Goal: Task Accomplishment & Management: Manage account settings

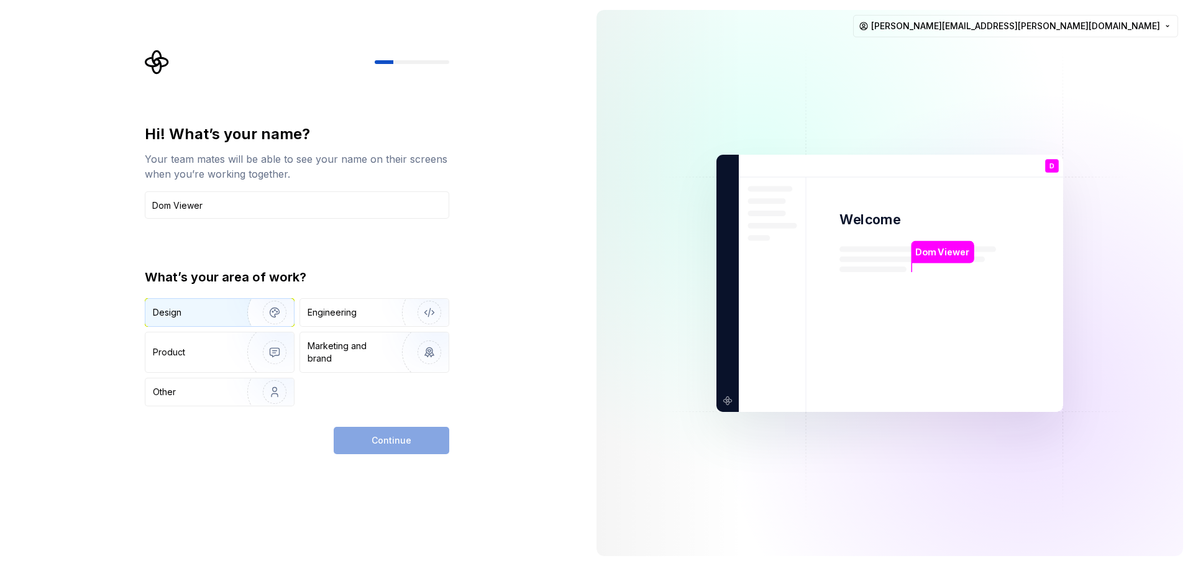
type input "Dom Viewer"
click at [218, 311] on div "Design" at bounding box center [192, 312] width 78 height 12
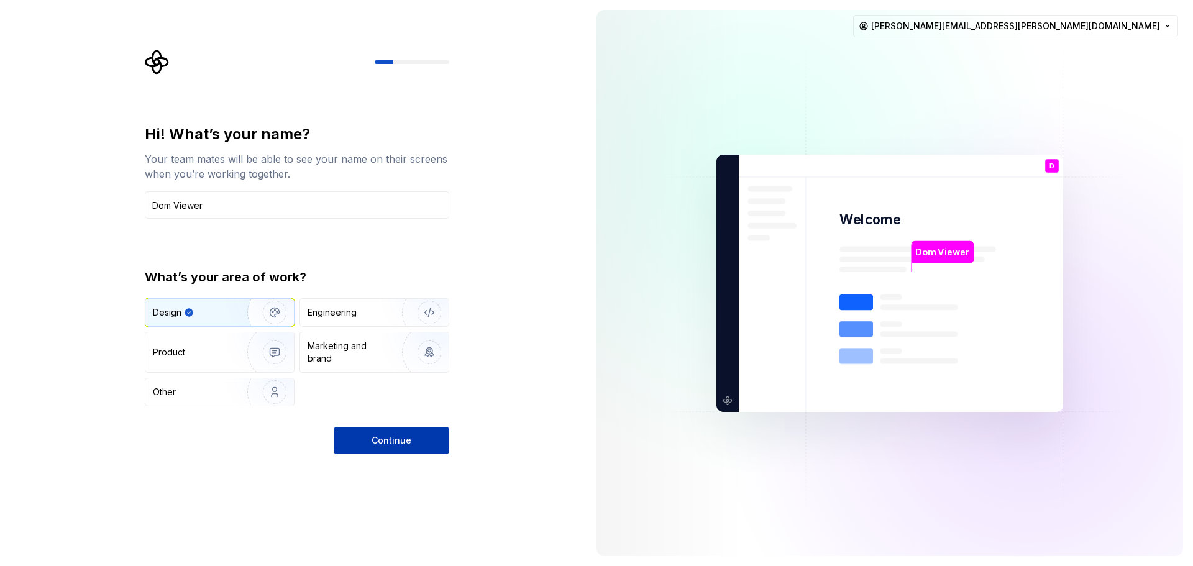
click at [385, 446] on span "Continue" at bounding box center [392, 440] width 40 height 12
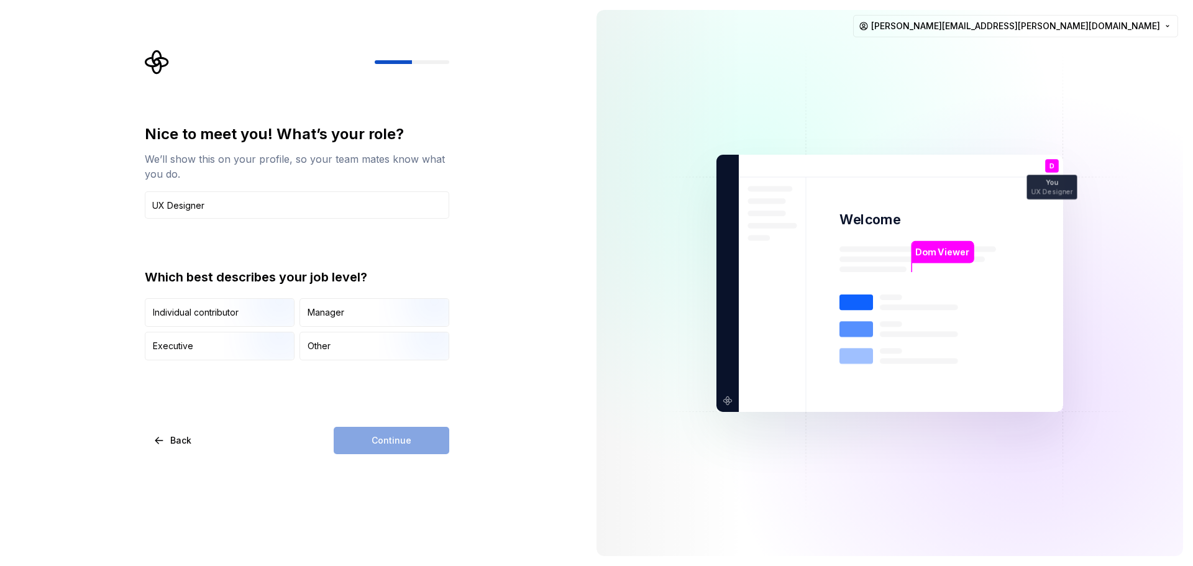
type input "UX Designer"
click at [376, 445] on div "Continue" at bounding box center [392, 440] width 116 height 27
click at [211, 315] on div "Individual contributor" at bounding box center [196, 312] width 86 height 12
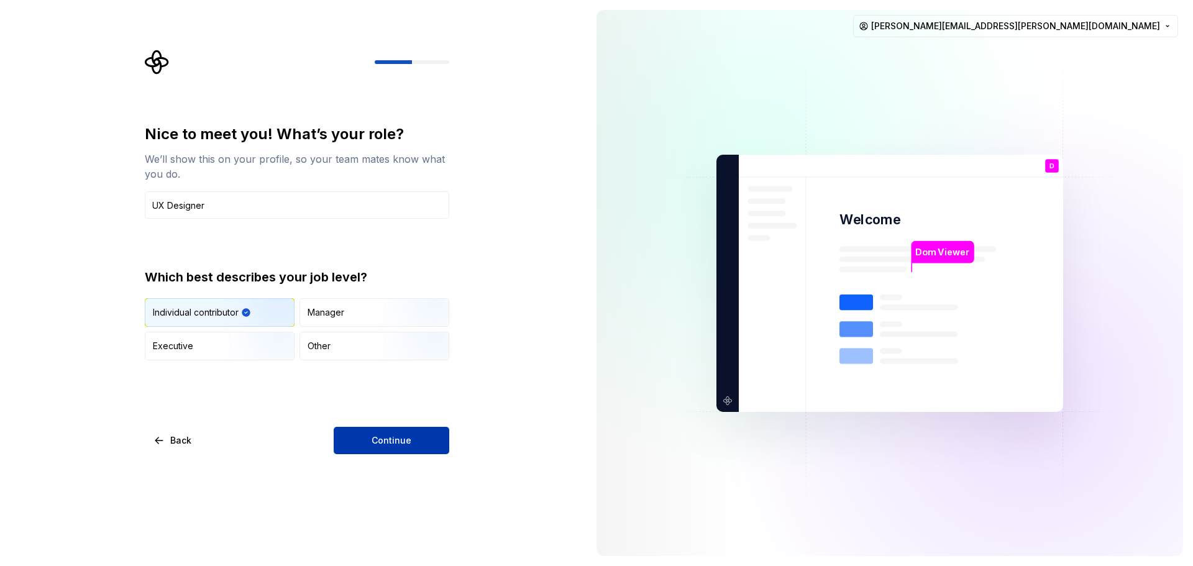
click at [367, 428] on button "Continue" at bounding box center [392, 440] width 116 height 27
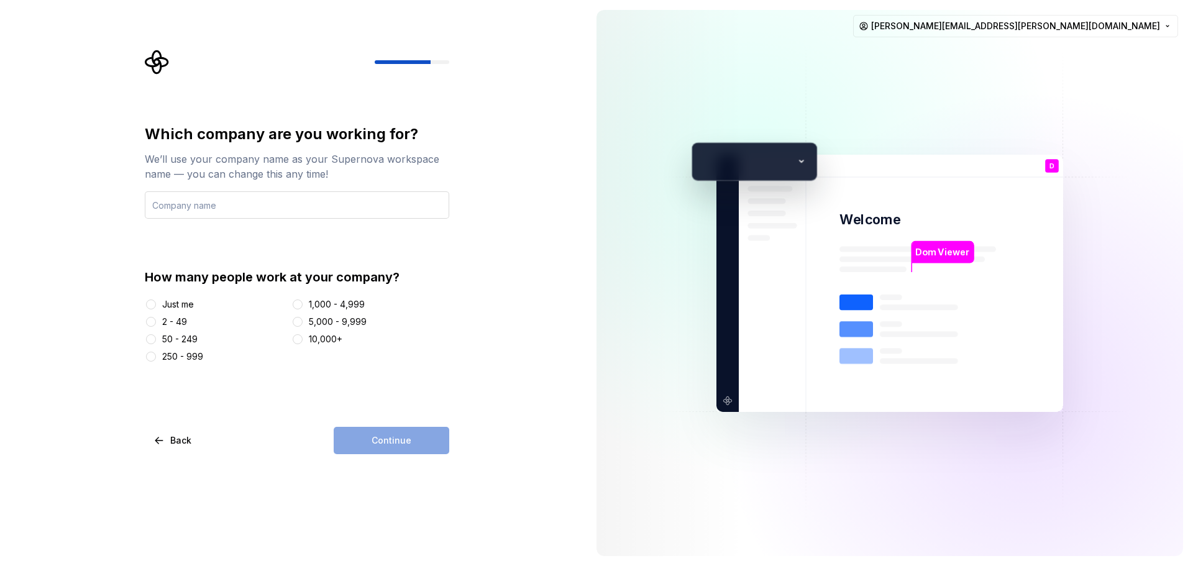
click at [201, 209] on input "text" at bounding box center [297, 204] width 304 height 27
type input "SimCorp"
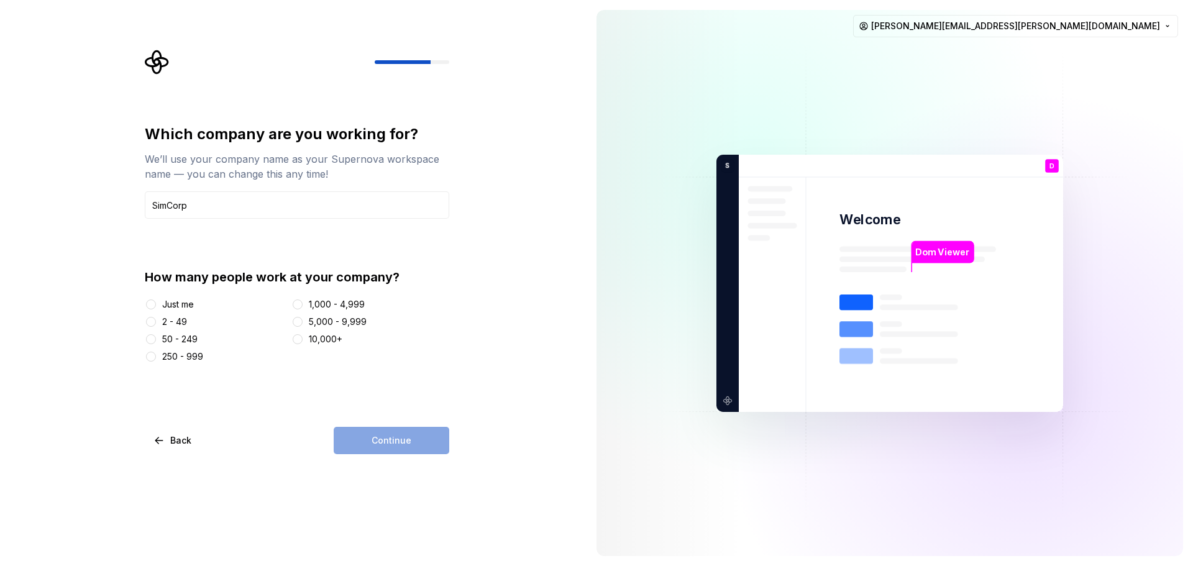
click at [187, 305] on div "Just me" at bounding box center [178, 304] width 32 height 12
click at [156, 305] on button "Just me" at bounding box center [151, 305] width 10 height 10
click at [386, 439] on span "Continue" at bounding box center [392, 440] width 40 height 12
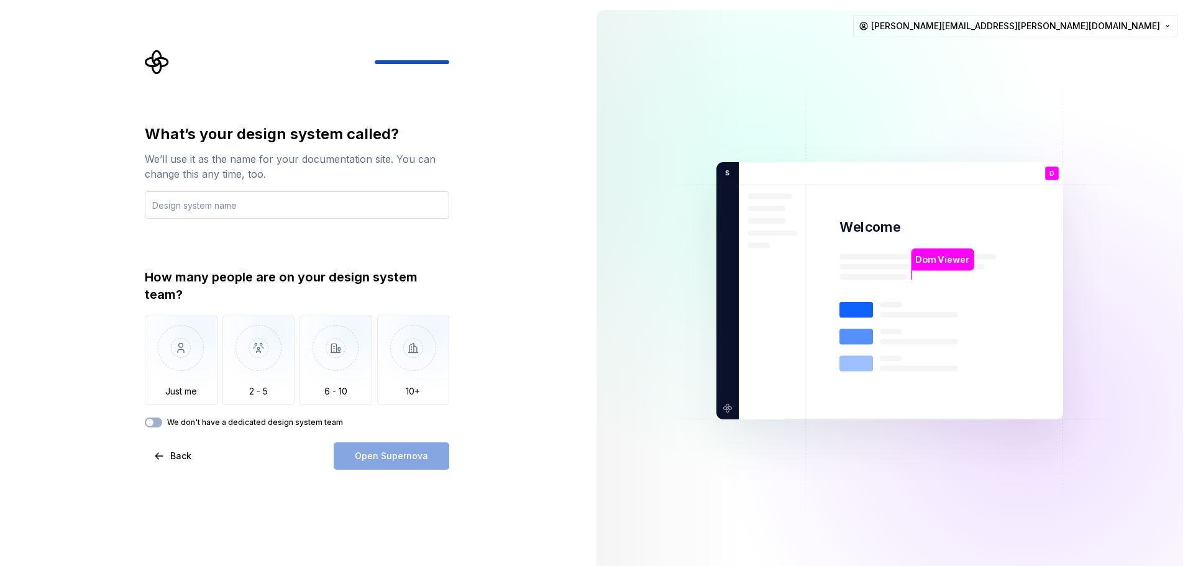
click at [219, 206] on input "text" at bounding box center [297, 204] width 304 height 27
type input "S"
type input "Acmeezley"
click at [183, 380] on img "button" at bounding box center [181, 357] width 73 height 83
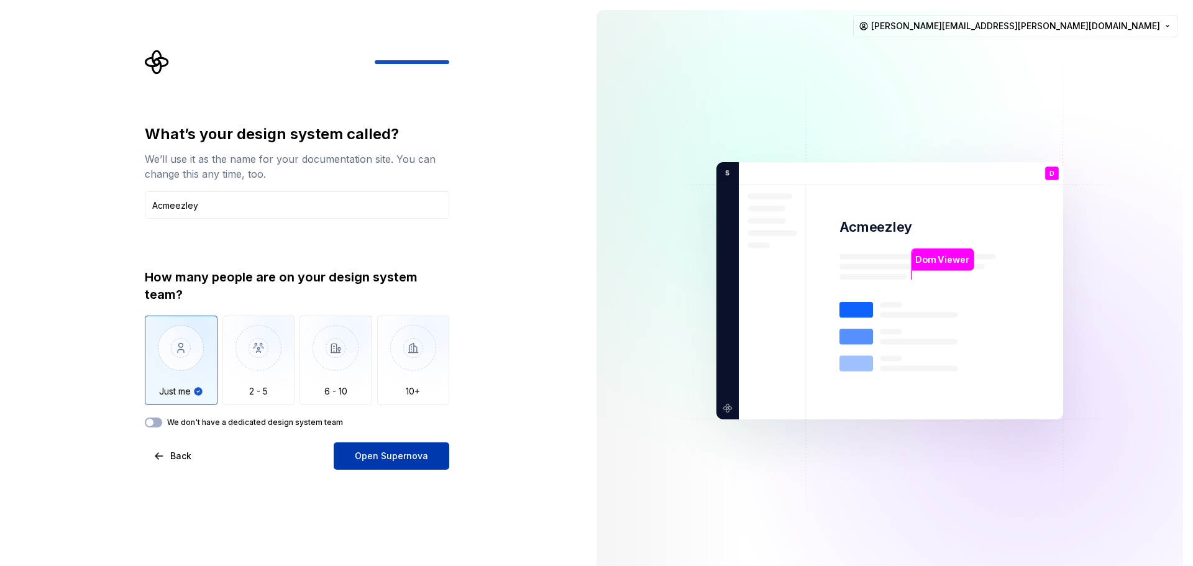
click at [383, 457] on span "Open Supernova" at bounding box center [391, 456] width 73 height 12
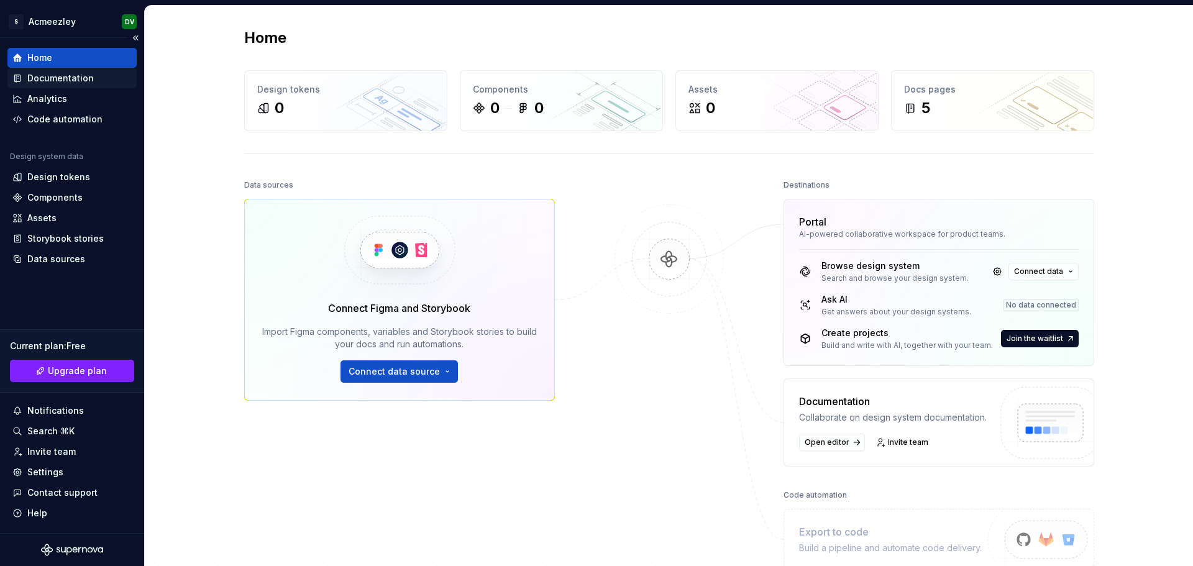
click at [68, 78] on div "Documentation" at bounding box center [60, 78] width 66 height 12
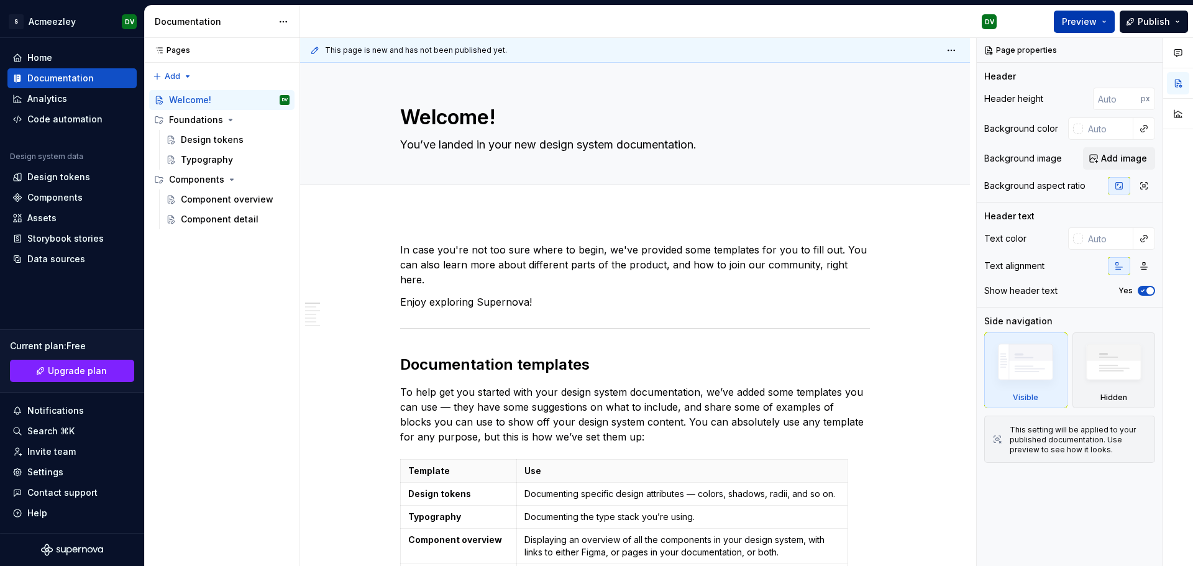
click at [1101, 22] on button "Preview" at bounding box center [1084, 22] width 61 height 22
click at [1171, 22] on button "Publish" at bounding box center [1154, 22] width 68 height 22
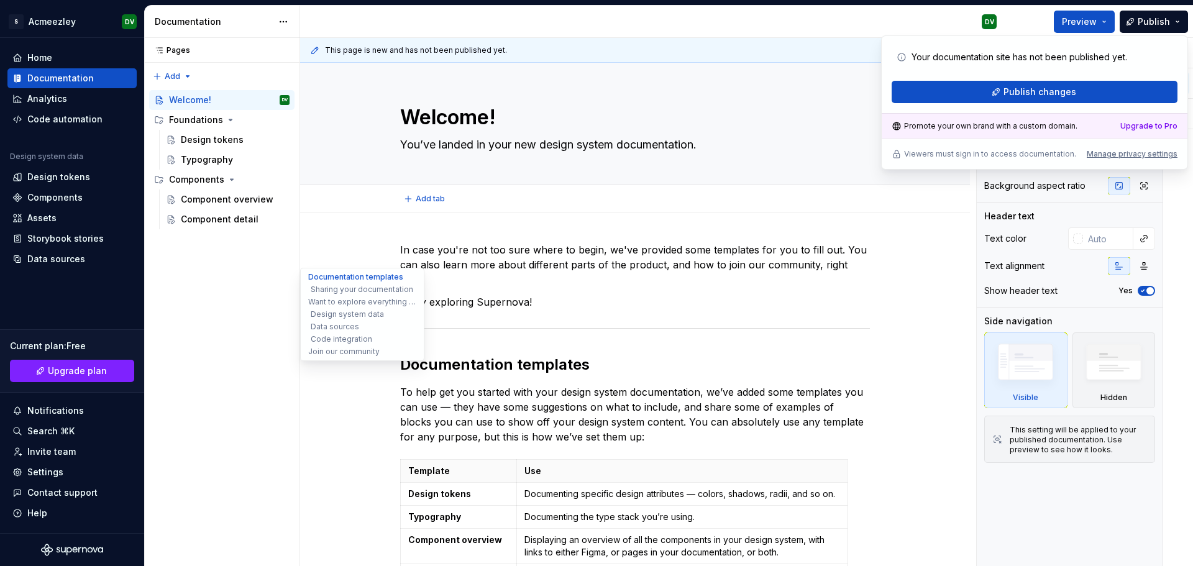
type textarea "*"
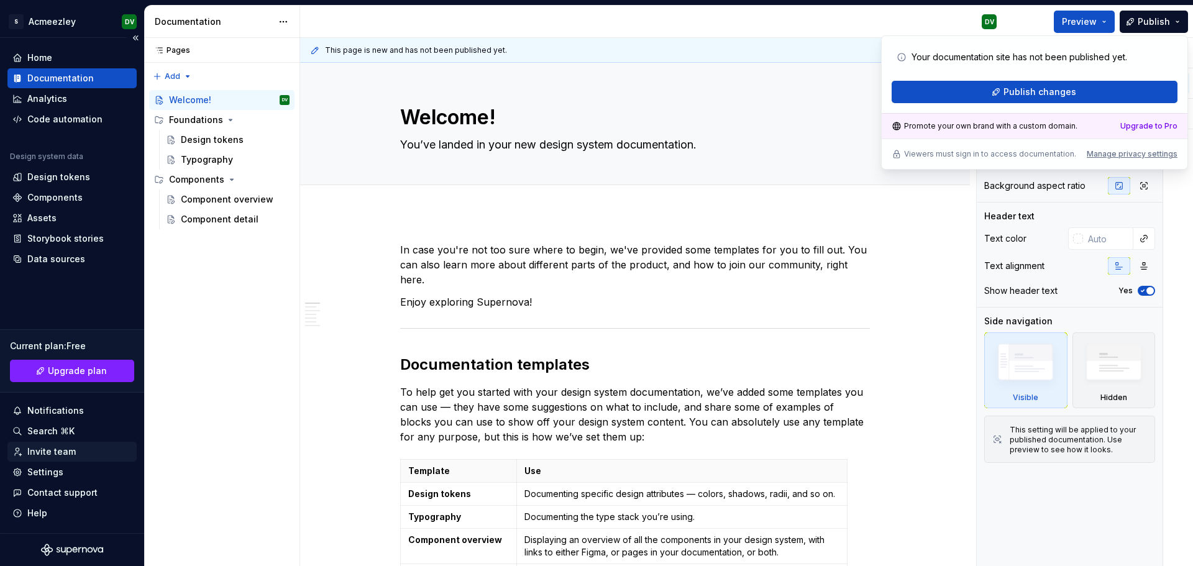
click at [62, 449] on div "Invite team" at bounding box center [51, 452] width 48 height 12
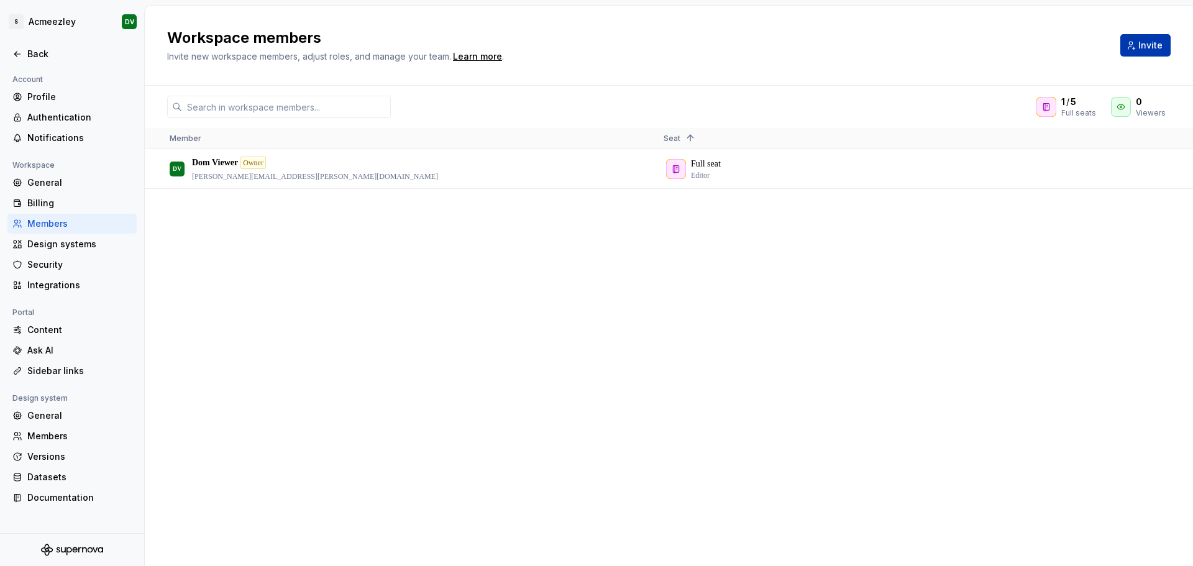
click at [1144, 43] on span "Invite" at bounding box center [1150, 45] width 24 height 12
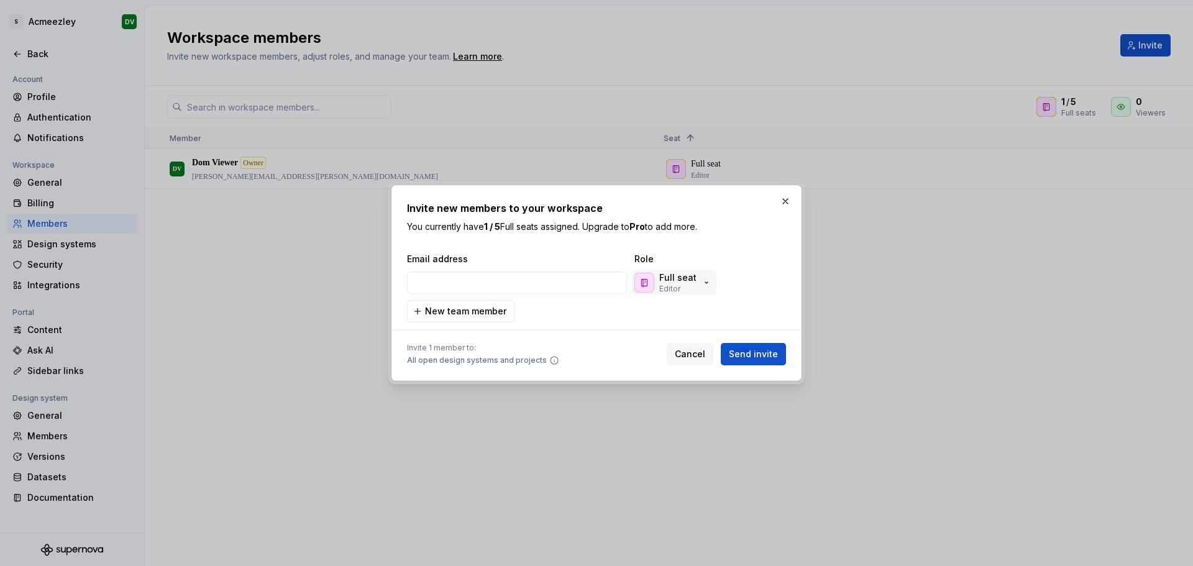
click at [676, 288] on p "Editor" at bounding box center [669, 289] width 21 height 10
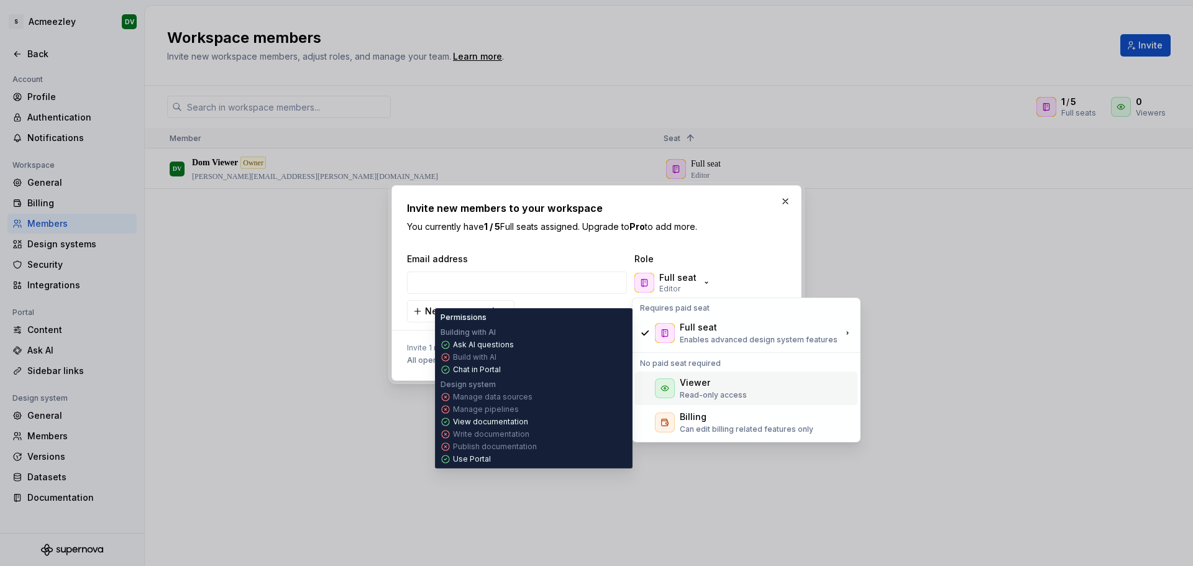
click at [697, 385] on div "Viewer" at bounding box center [695, 383] width 30 height 12
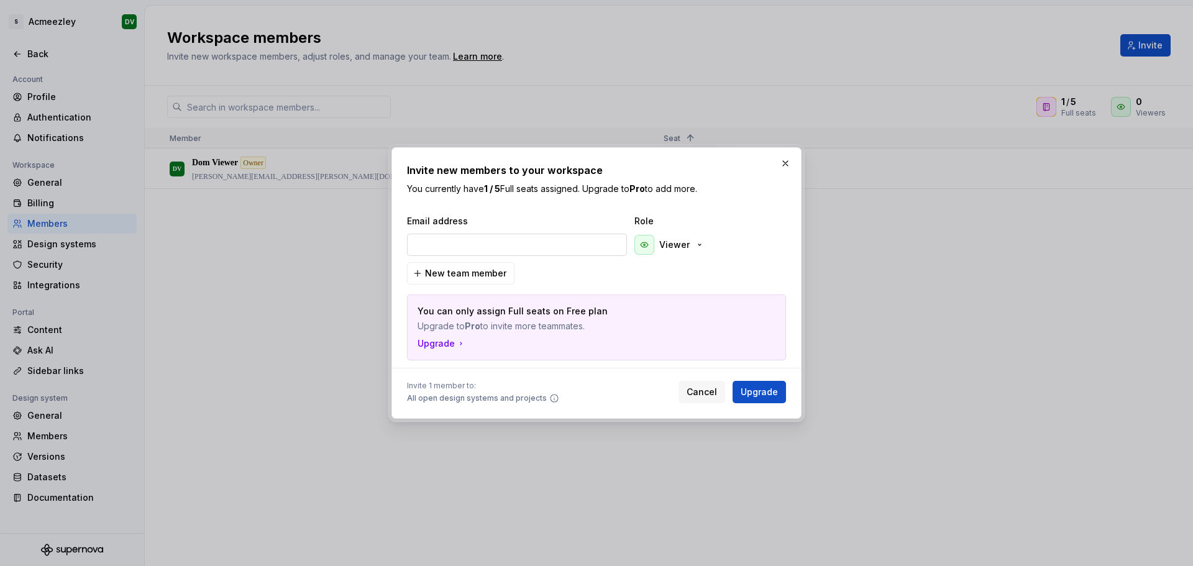
click at [472, 242] on input "email" at bounding box center [517, 245] width 220 height 22
type input "dominic.barnard@simcorp.com"
click at [684, 242] on p "Viewer" at bounding box center [674, 245] width 30 height 12
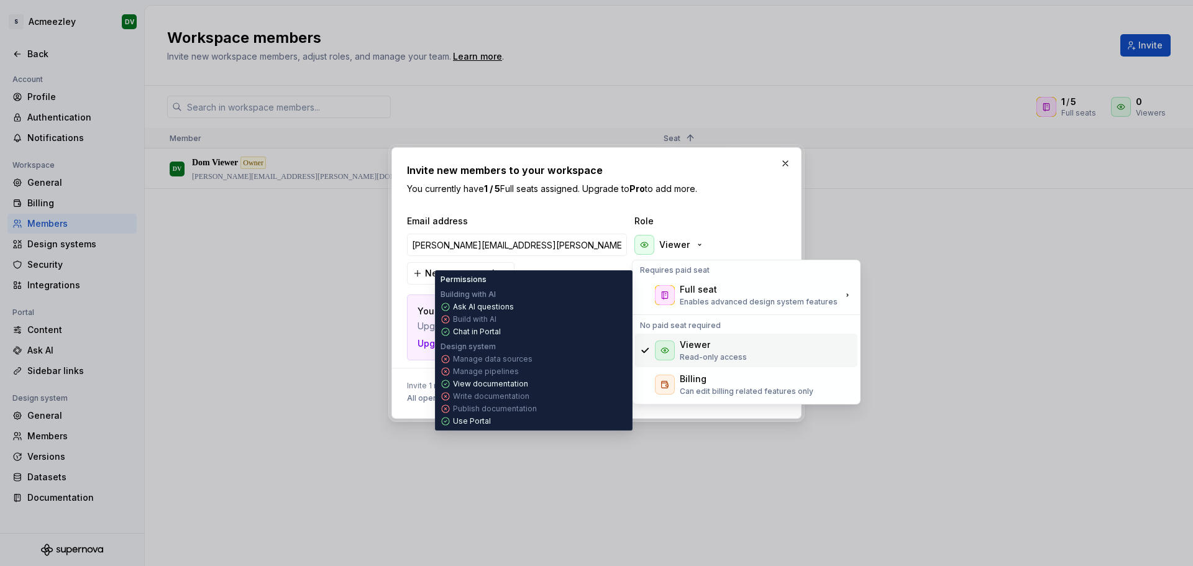
click at [739, 352] on div "Viewer Read-only access" at bounding box center [713, 351] width 67 height 24
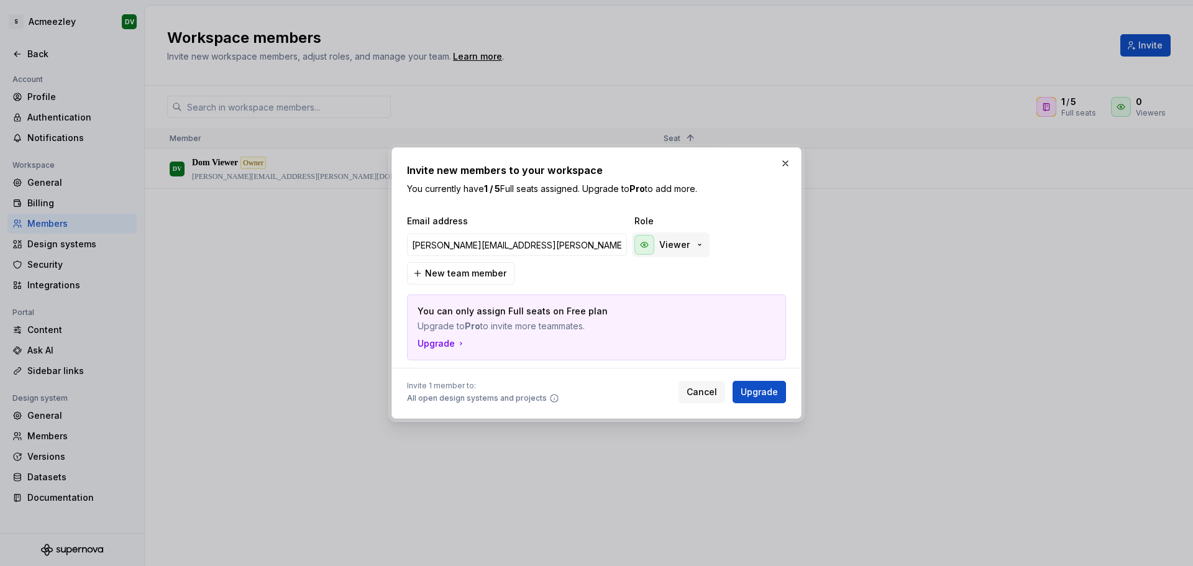
click at [690, 248] on div "Viewer" at bounding box center [669, 245] width 70 height 20
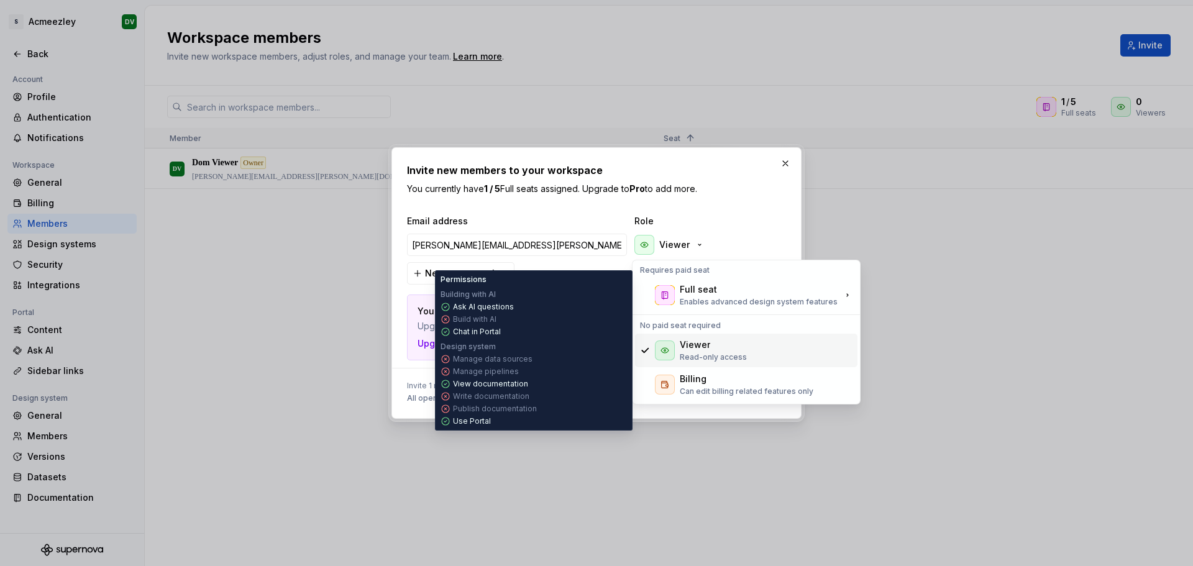
click at [708, 351] on div "Viewer Read-only access" at bounding box center [713, 351] width 67 height 24
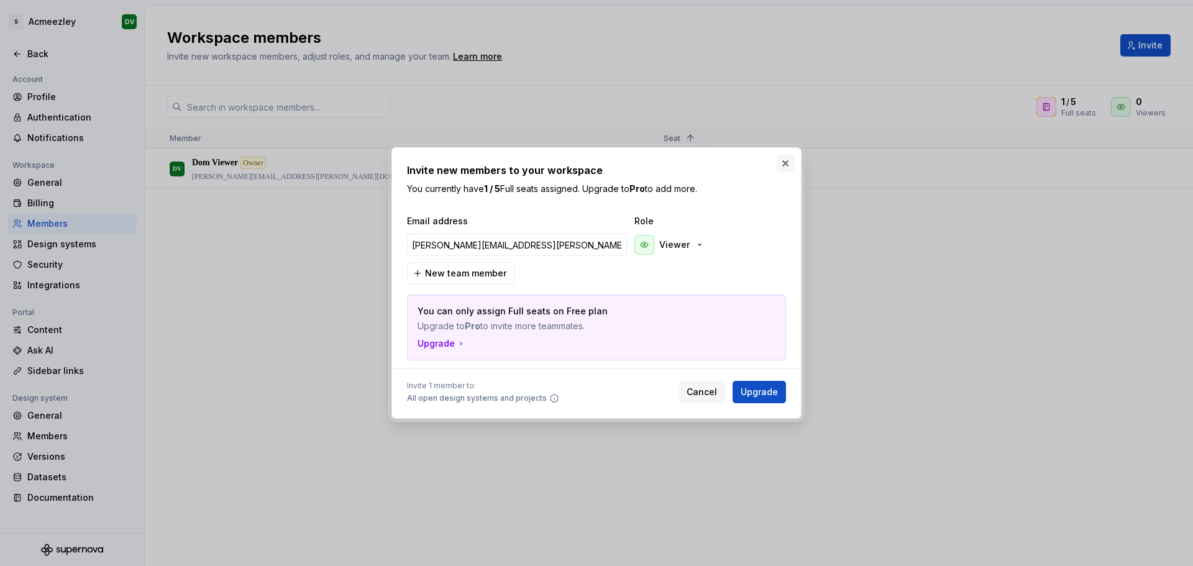
click at [785, 160] on button "button" at bounding box center [785, 163] width 17 height 17
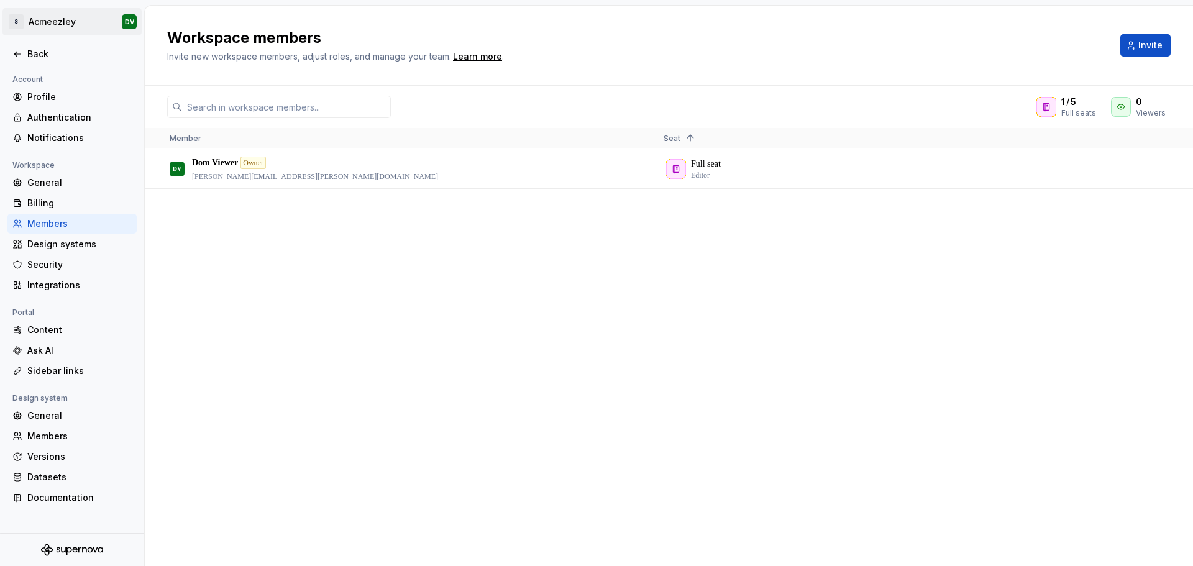
click at [71, 25] on html "S Acmeezley DV Back Account Profile Authentication Notifications Workspace Gene…" at bounding box center [596, 283] width 1193 height 566
drag, startPoint x: 234, startPoint y: 290, endPoint x: 161, endPoint y: 124, distance: 180.6
click at [234, 290] on html "S Acmeezley DV Back Account Profile Authentication Notifications Workspace Gene…" at bounding box center [596, 283] width 1193 height 566
click at [67, 23] on html "S Acmeezley DV Back Account Profile Authentication Notifications Workspace Gene…" at bounding box center [596, 283] width 1193 height 566
click at [126, 21] on html "S Acmeezley DV Back Account Profile Authentication Notifications Workspace Gene…" at bounding box center [596, 283] width 1193 height 566
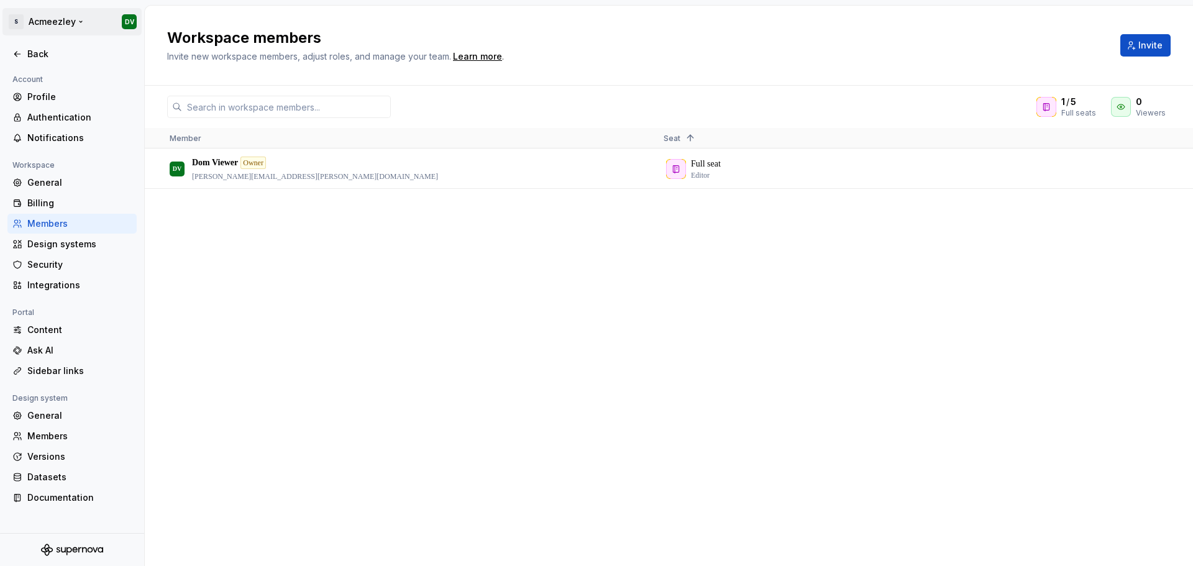
click at [127, 21] on html "S Acmeezley DV Back Account Profile Authentication Notifications Workspace Gene…" at bounding box center [596, 283] width 1193 height 566
click at [120, 48] on div "Workspace" at bounding box center [105, 50] width 127 height 7
click at [327, 296] on html "S Acmeezley DV Back Account Profile Authentication Notifications Workspace Gene…" at bounding box center [596, 283] width 1193 height 566
click at [47, 93] on div "Profile" at bounding box center [79, 97] width 104 height 12
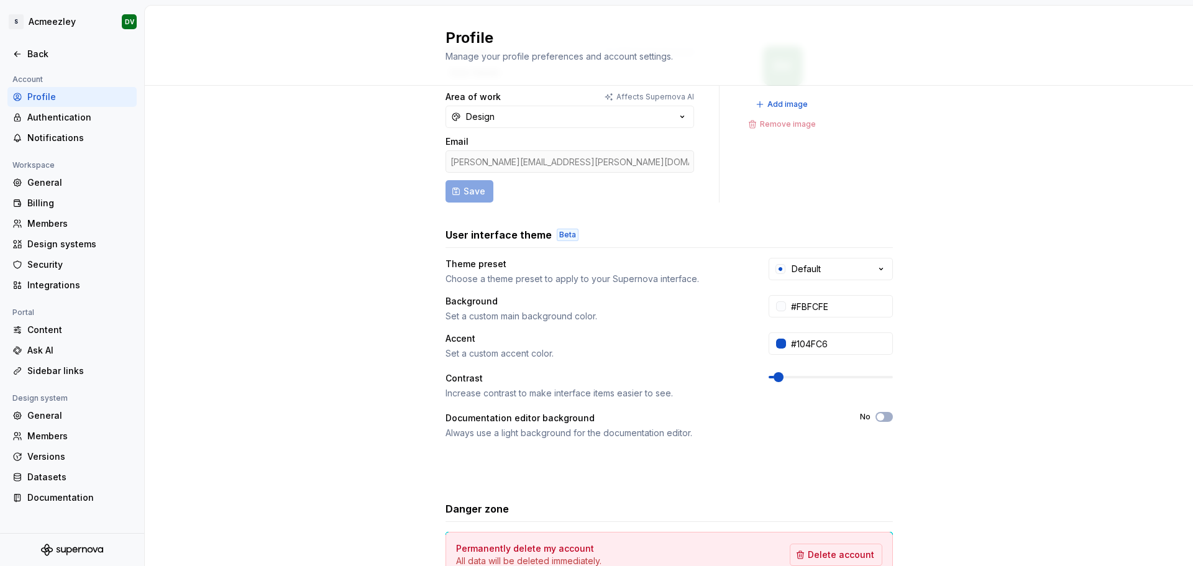
scroll to position [146, 0]
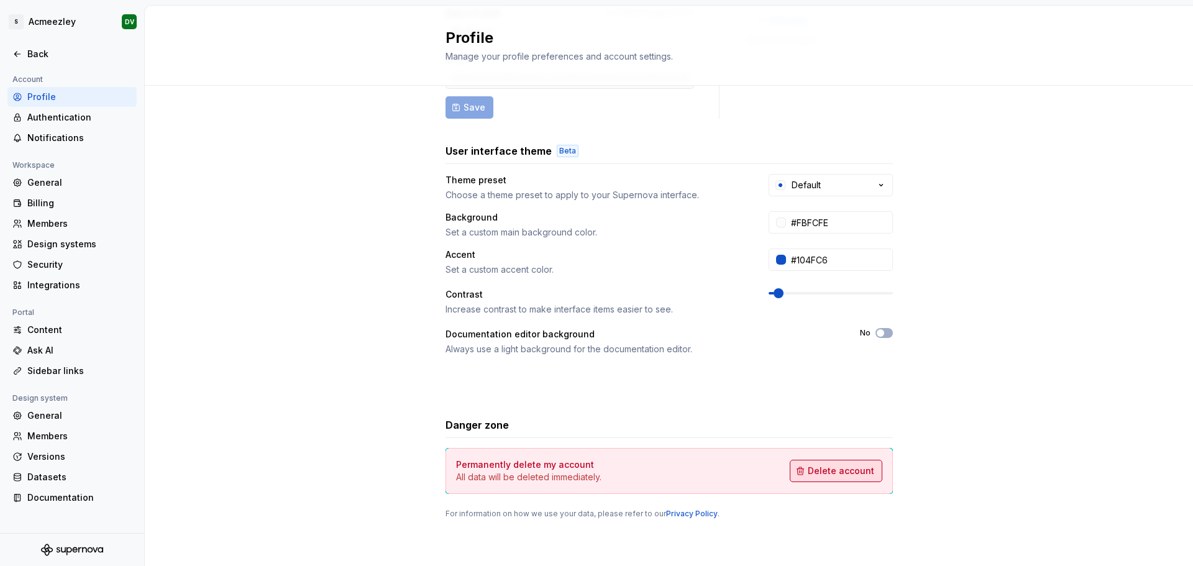
click at [810, 469] on span "Delete account" at bounding box center [841, 471] width 66 height 12
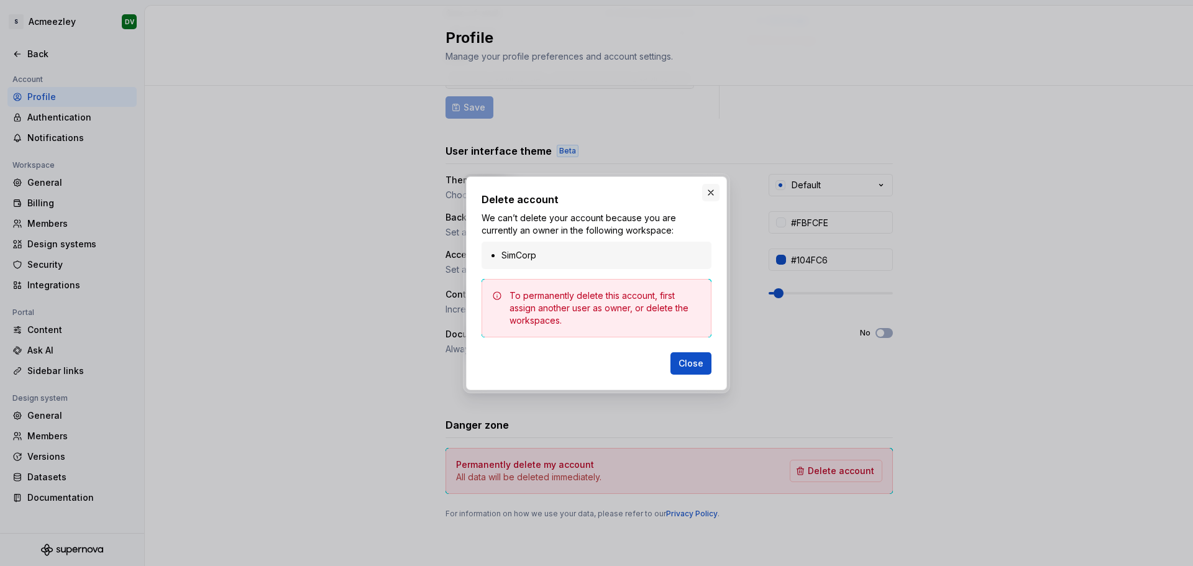
click at [713, 190] on button "button" at bounding box center [710, 192] width 17 height 17
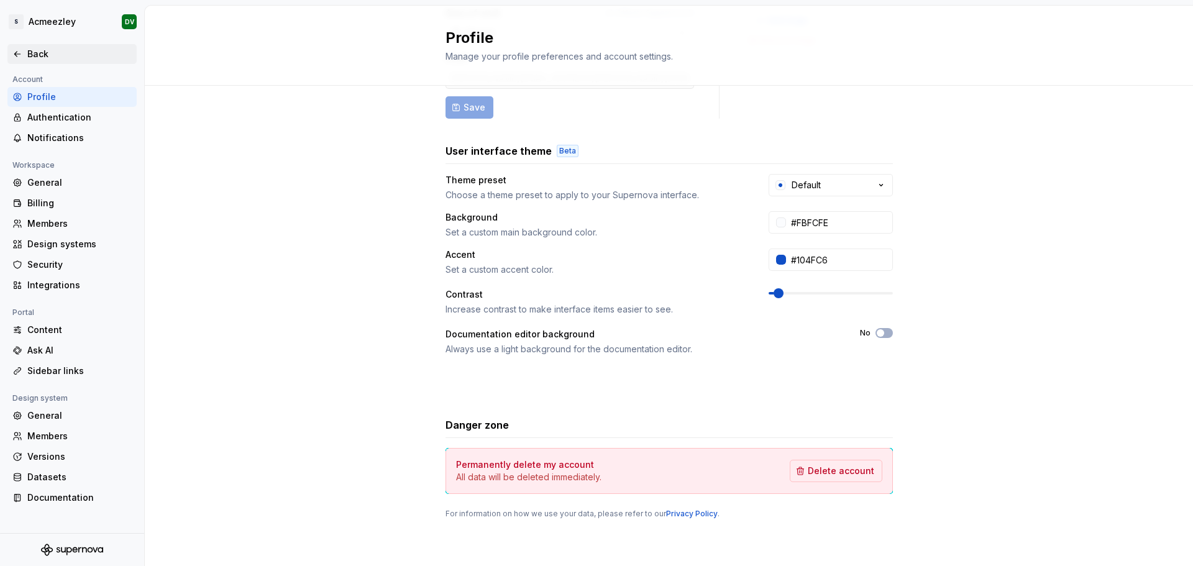
click at [41, 53] on div "Back" at bounding box center [79, 54] width 104 height 12
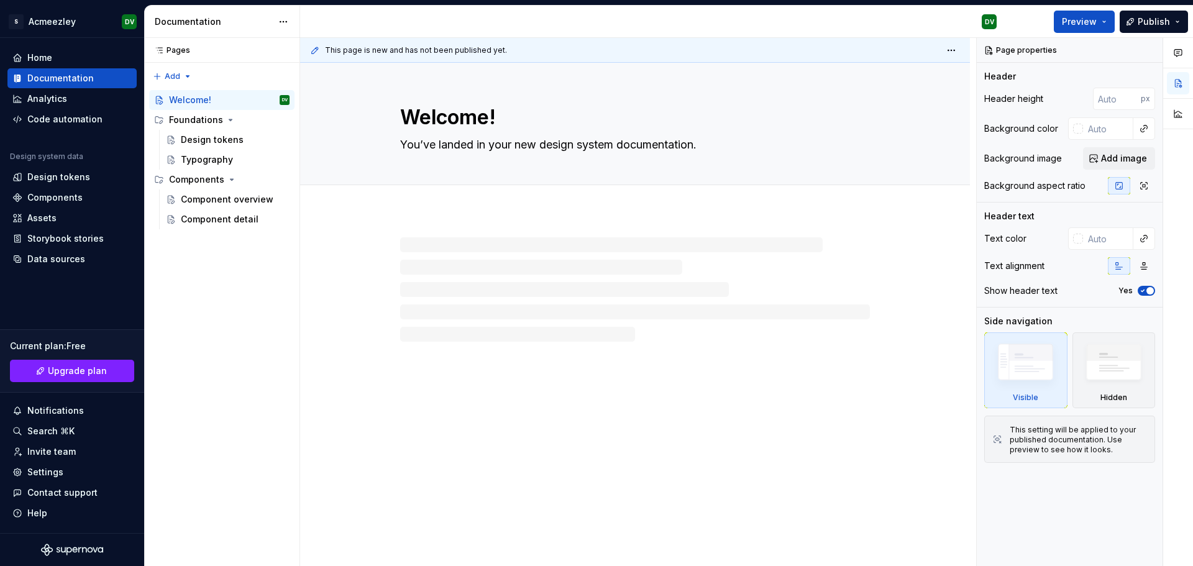
type textarea "*"
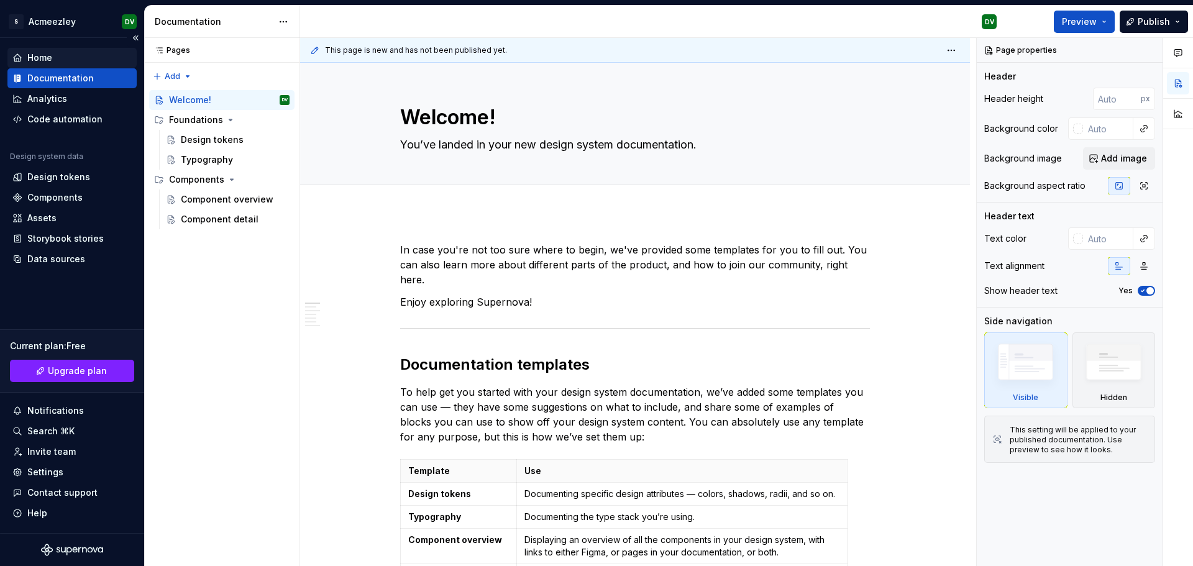
click at [50, 60] on div "Home" at bounding box center [39, 58] width 25 height 12
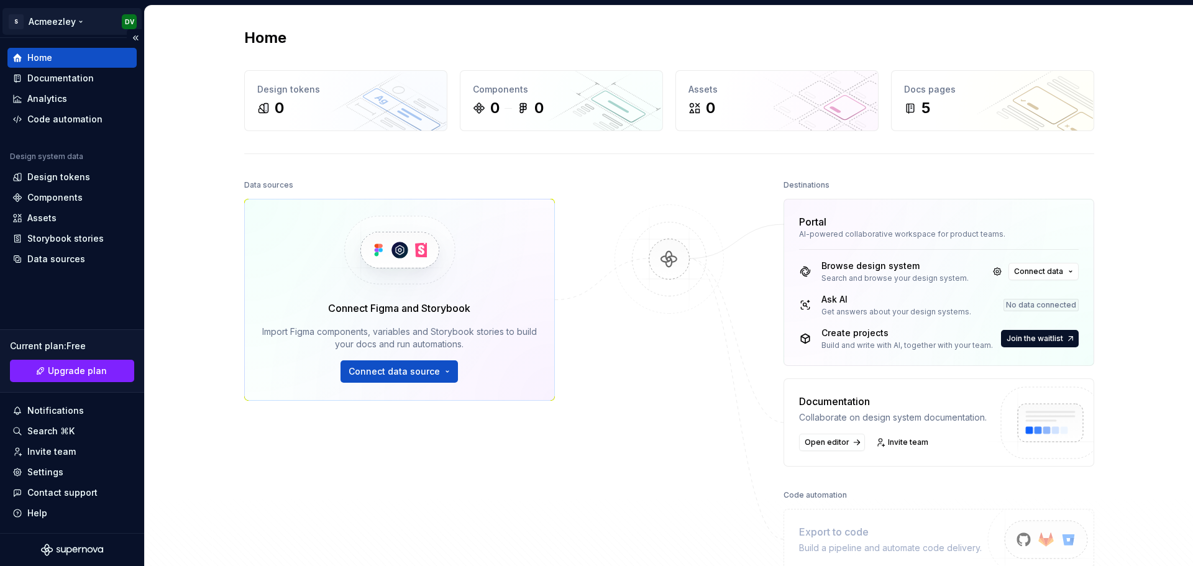
click at [81, 20] on html "S Acmeezley DV Home Documentation Analytics Code automation Design system data …" at bounding box center [596, 283] width 1193 height 566
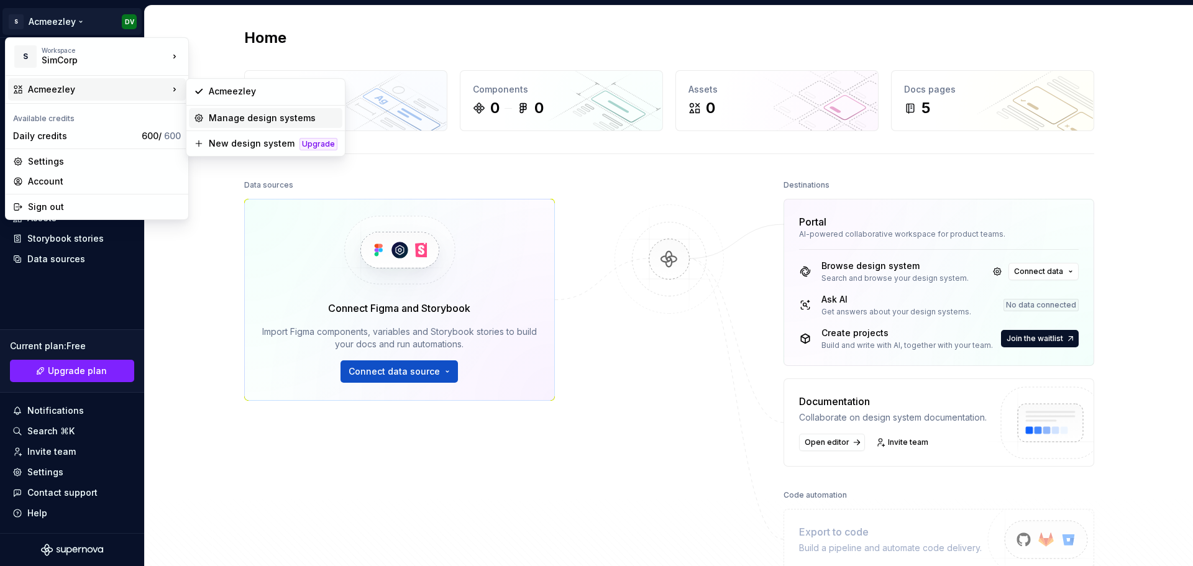
click at [249, 119] on div "Manage design systems" at bounding box center [273, 118] width 129 height 12
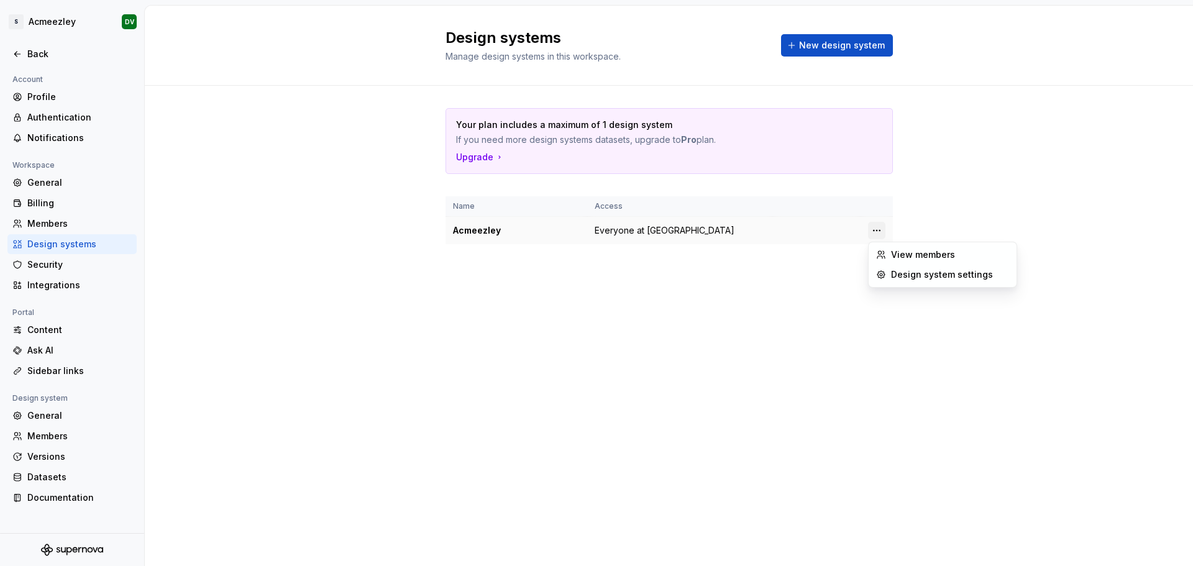
click at [881, 232] on html "S Acmeezley DV Back Account Profile Authentication Notifications Workspace Gene…" at bounding box center [596, 283] width 1193 height 566
click at [51, 22] on html "S Acmeezley DV Back Account Profile Authentication Notifications Workspace Gene…" at bounding box center [596, 283] width 1193 height 566
click at [37, 44] on div "Back" at bounding box center [71, 54] width 129 height 20
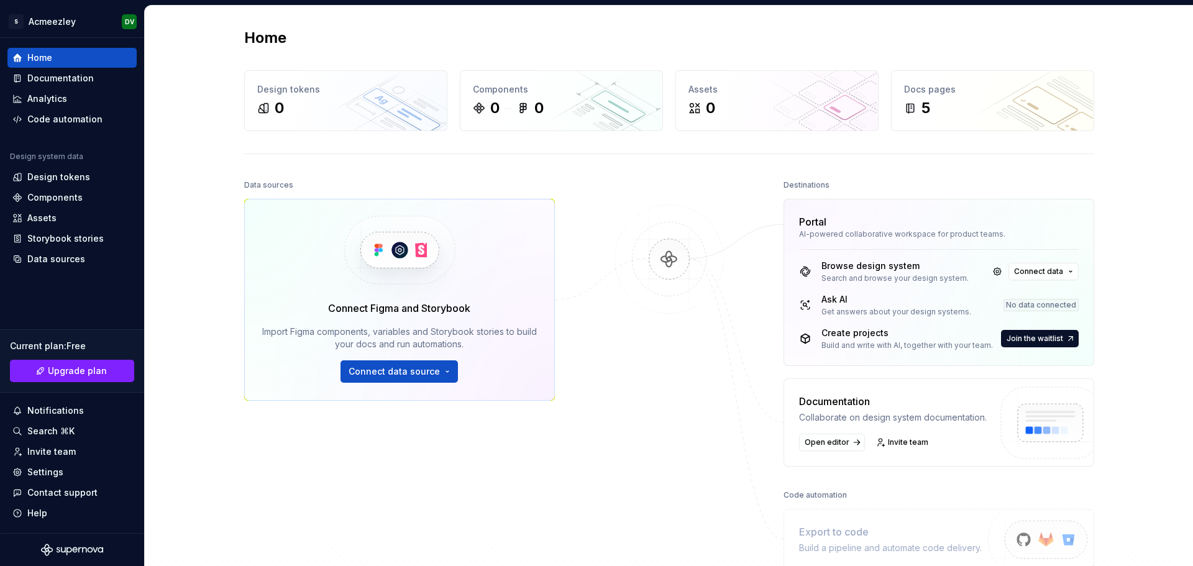
click at [36, 51] on div "Home" at bounding box center [71, 58] width 129 height 20
click at [50, 475] on div "Settings" at bounding box center [45, 472] width 36 height 12
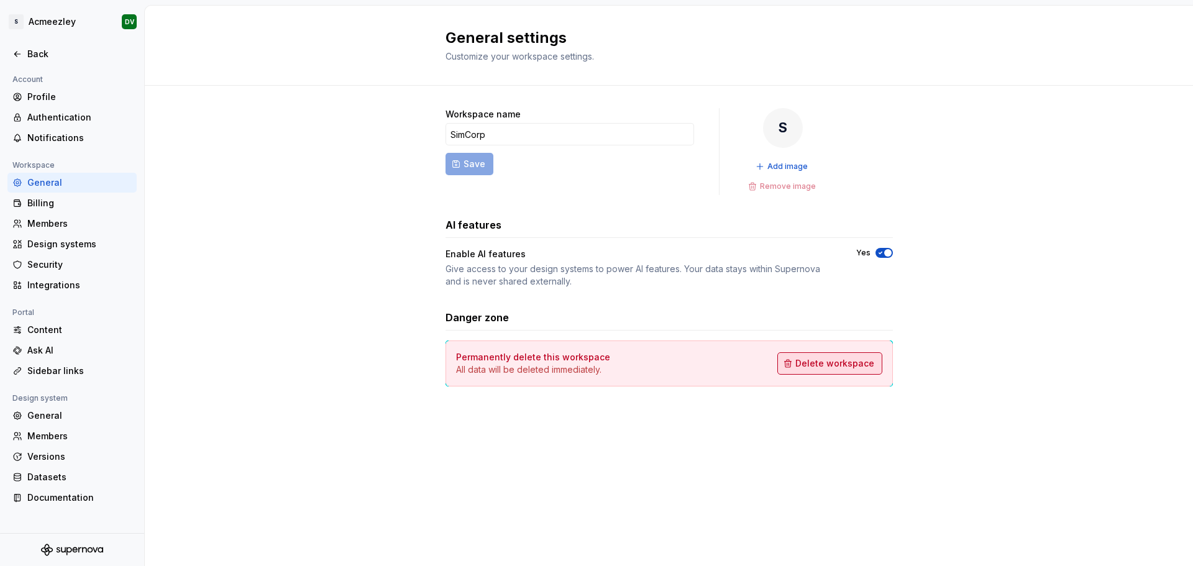
click at [857, 370] on button "Delete workspace" at bounding box center [829, 363] width 105 height 22
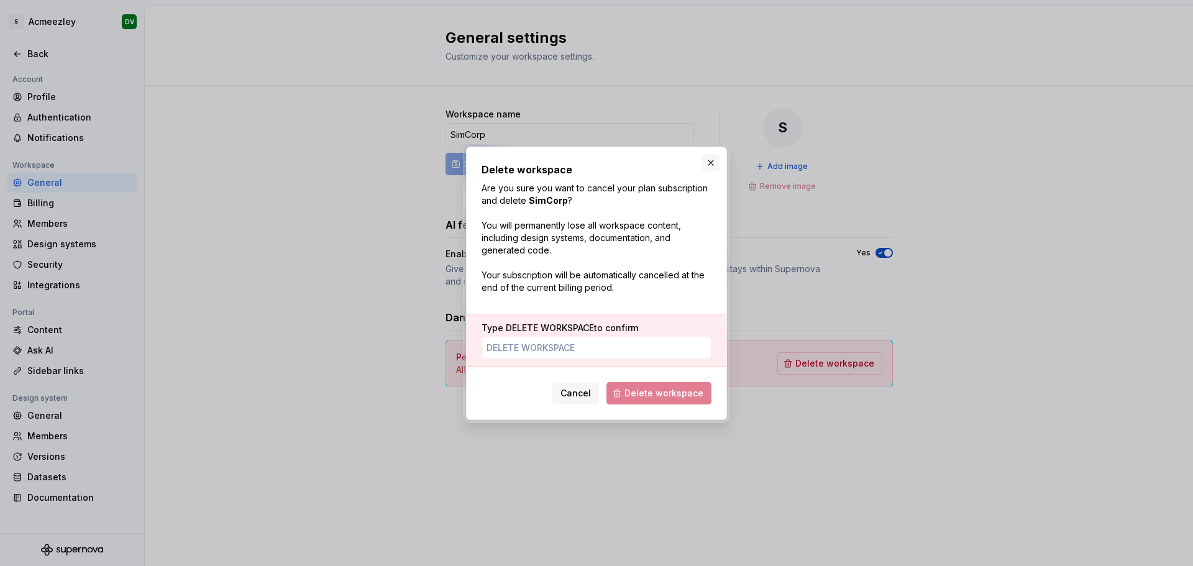
click at [710, 163] on button "button" at bounding box center [710, 162] width 17 height 17
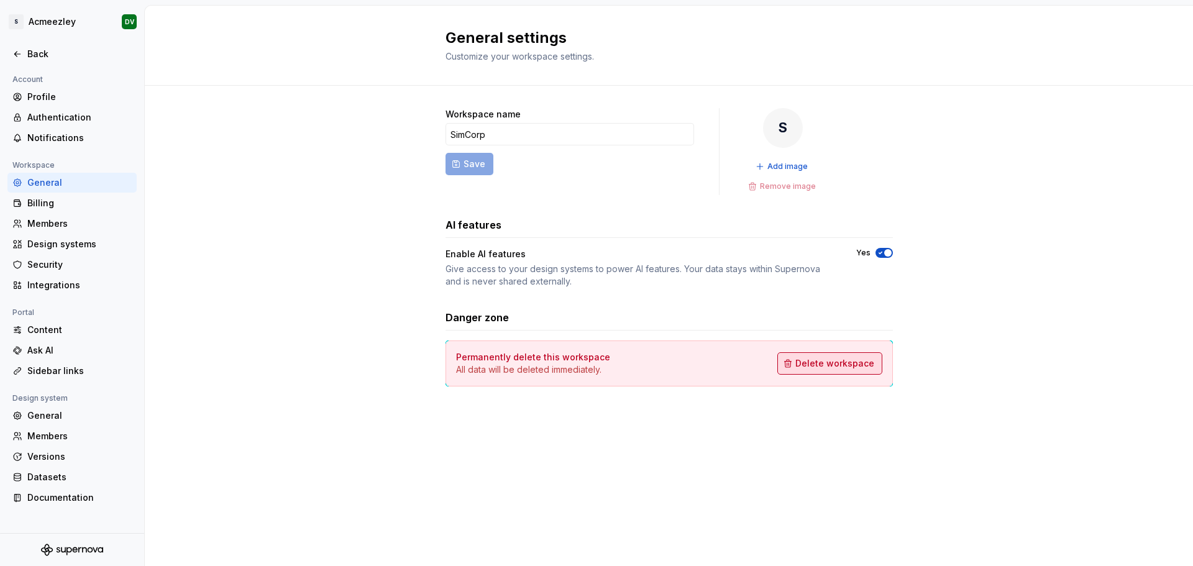
click at [824, 362] on span "Delete workspace" at bounding box center [834, 363] width 79 height 12
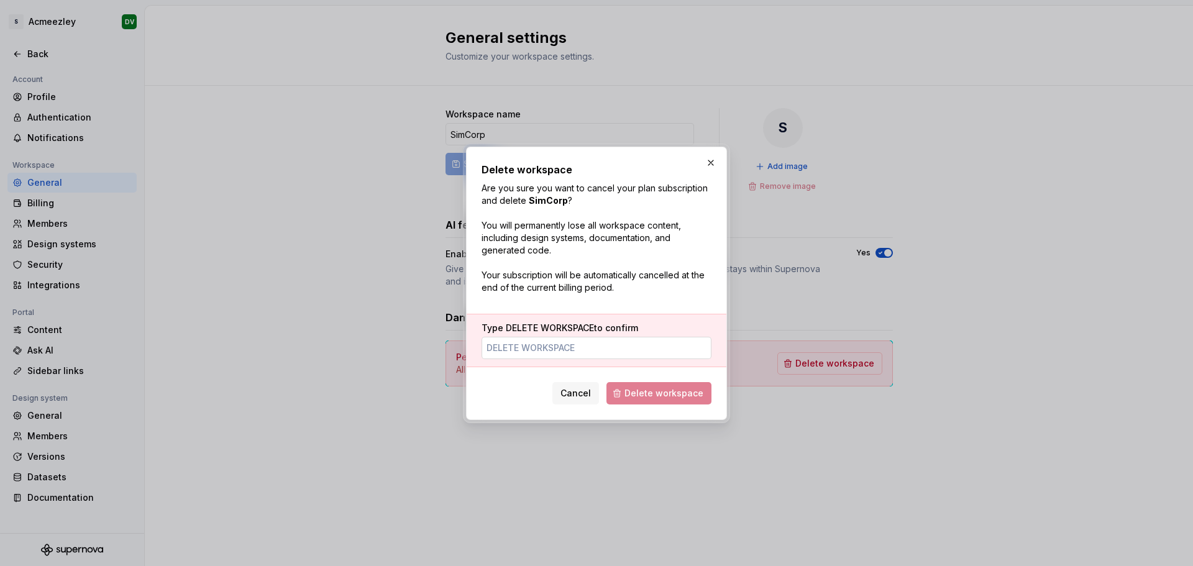
click at [541, 350] on input "Type DELETE WORKSPACE to confirm" at bounding box center [597, 348] width 230 height 22
type input "DELETE WORKSPACE"
click at [659, 395] on span "Delete workspace" at bounding box center [664, 393] width 79 height 12
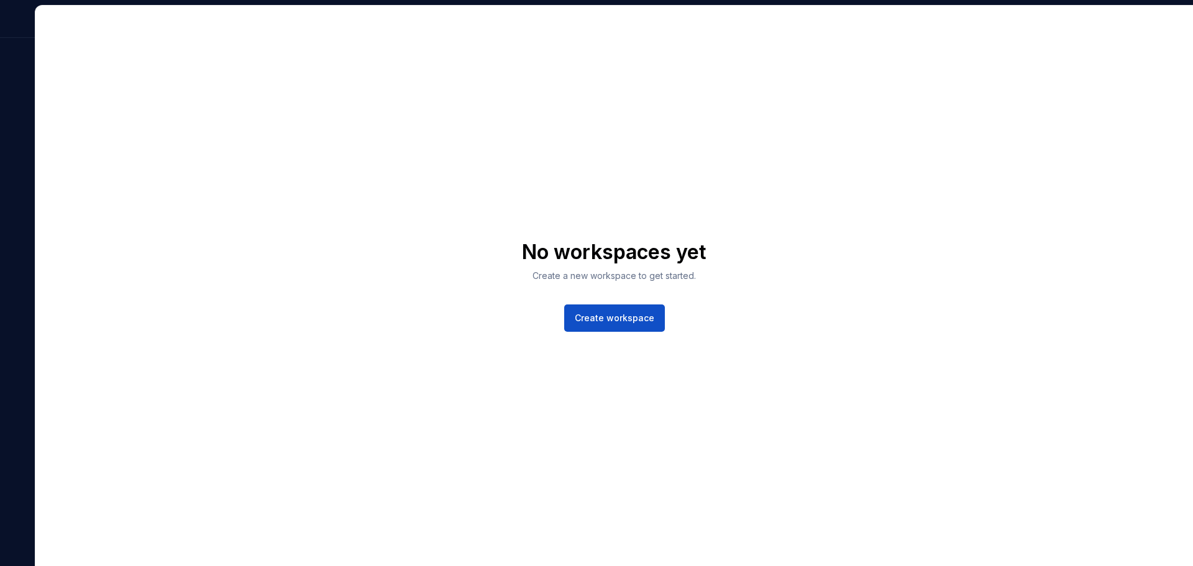
click at [103, 77] on div "No workspaces yet Create a new workspace to get started. Create workspace" at bounding box center [614, 286] width 1158 height 561
click at [600, 319] on span "Create workspace" at bounding box center [615, 318] width 80 height 12
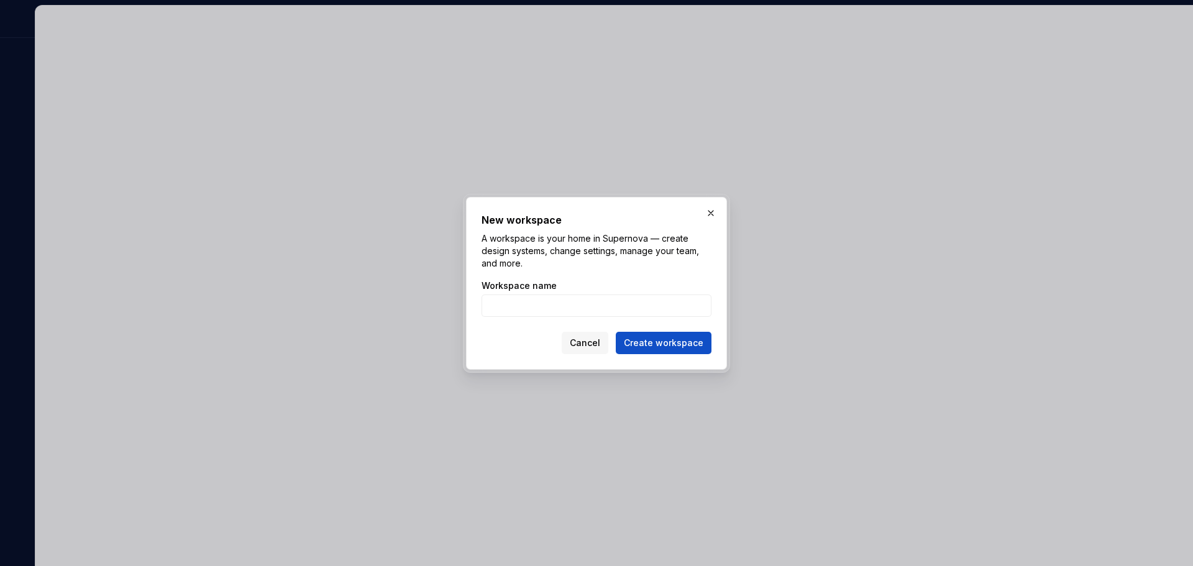
click at [707, 214] on button "button" at bounding box center [710, 212] width 17 height 17
